Goal: Find specific page/section: Find specific page/section

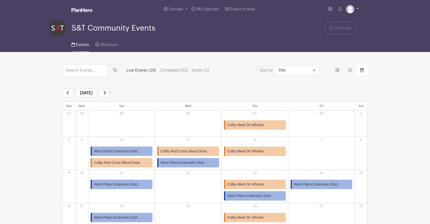
click at [356, 9] on link at bounding box center [352, 9] width 12 height 8
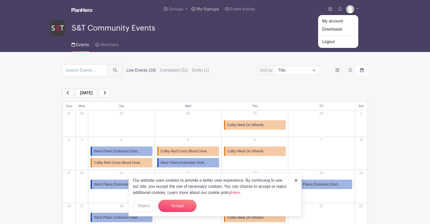
click at [210, 8] on span "My Signups" at bounding box center [208, 9] width 22 height 4
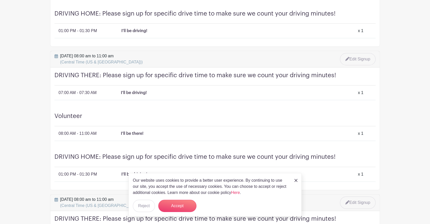
scroll to position [201, 0]
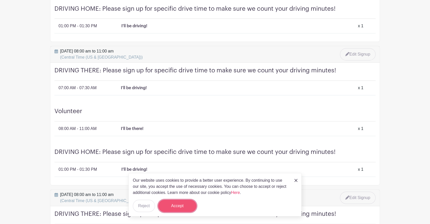
click at [179, 202] on button "Accept" at bounding box center [177, 205] width 38 height 12
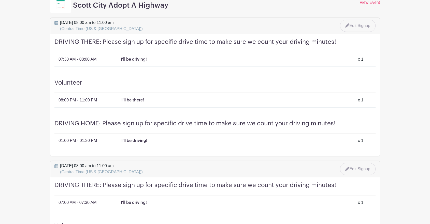
scroll to position [0, 0]
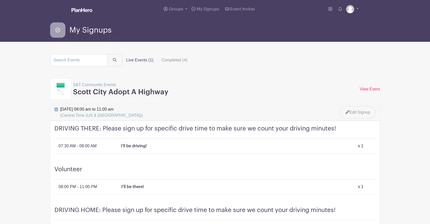
click at [79, 9] on img at bounding box center [81, 10] width 21 height 4
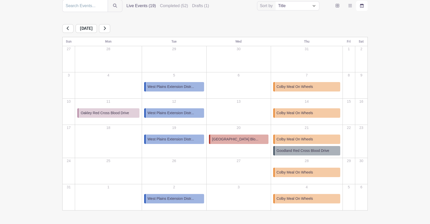
scroll to position [82, 0]
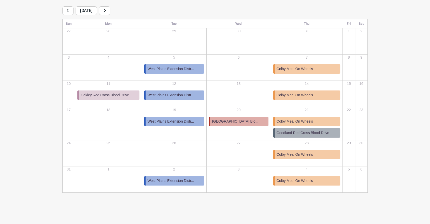
click at [106, 10] on icon at bounding box center [105, 11] width 2 height 4
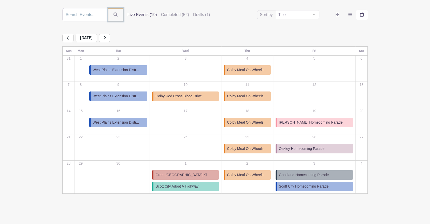
click at [117, 10] on button "submit" at bounding box center [116, 14] width 16 height 13
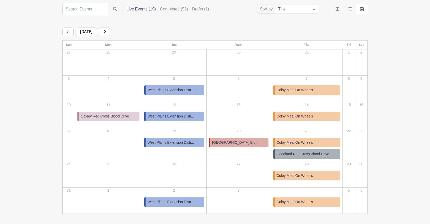
scroll to position [61, 0]
click at [110, 31] on link at bounding box center [104, 31] width 11 height 9
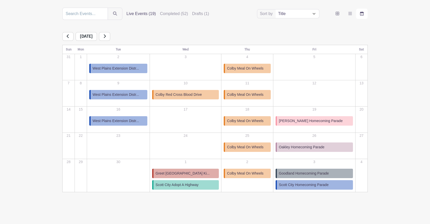
scroll to position [56, 0]
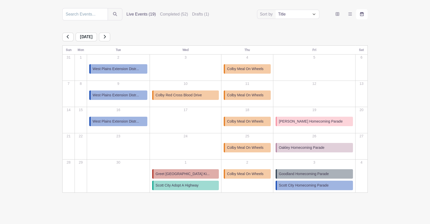
click at [110, 37] on link at bounding box center [104, 37] width 11 height 9
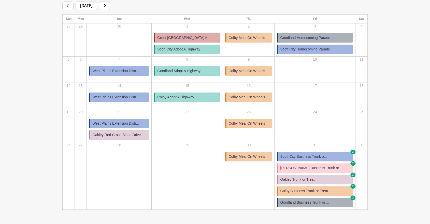
scroll to position [87, 0]
click at [317, 49] on span "Scott City Homecoming Parade" at bounding box center [305, 49] width 50 height 5
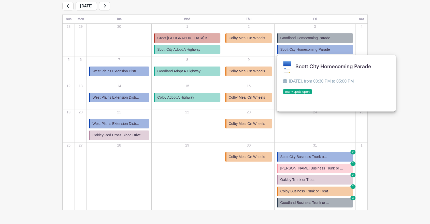
click at [381, 36] on div "Sort by Title Recently modified Newest Upcoming dates Live Events (19) Complete…" at bounding box center [215, 93] width 336 height 232
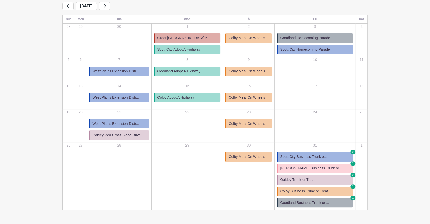
click at [302, 156] on span "Scott City Business Trunk o..." at bounding box center [303, 156] width 47 height 5
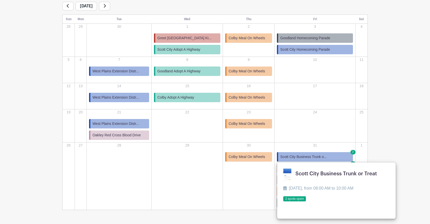
click at [369, 120] on turbo-frame "Sort by Title Recently modified Newest Upcoming dates Live Events (19) Complete…" at bounding box center [215, 93] width 330 height 232
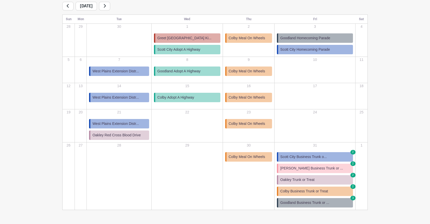
click at [110, 3] on link at bounding box center [104, 6] width 11 height 9
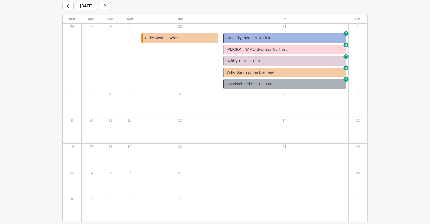
click at [67, 5] on icon at bounding box center [68, 6] width 3 height 4
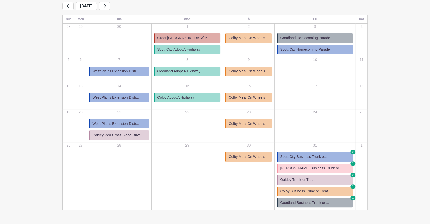
click at [309, 50] on span "Scott City Homecoming Parade" at bounding box center [305, 49] width 50 height 5
